Goal: Transaction & Acquisition: Subscribe to service/newsletter

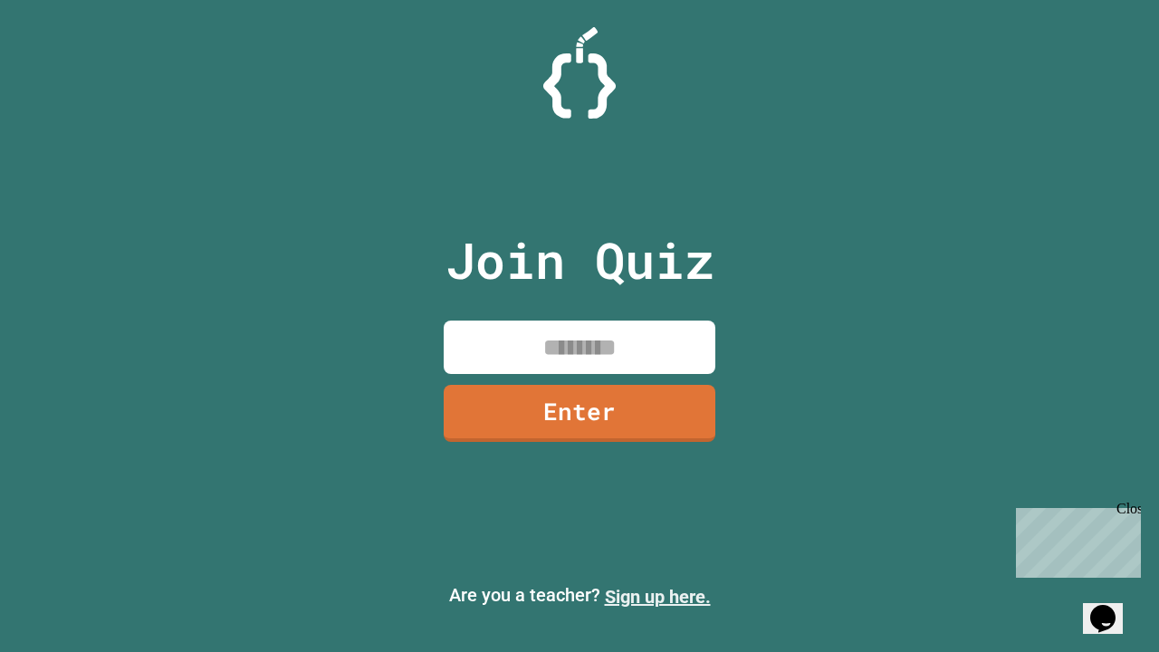
click at [657, 597] on link "Sign up here." at bounding box center [658, 597] width 106 height 22
